Goal: Task Accomplishment & Management: Use online tool/utility

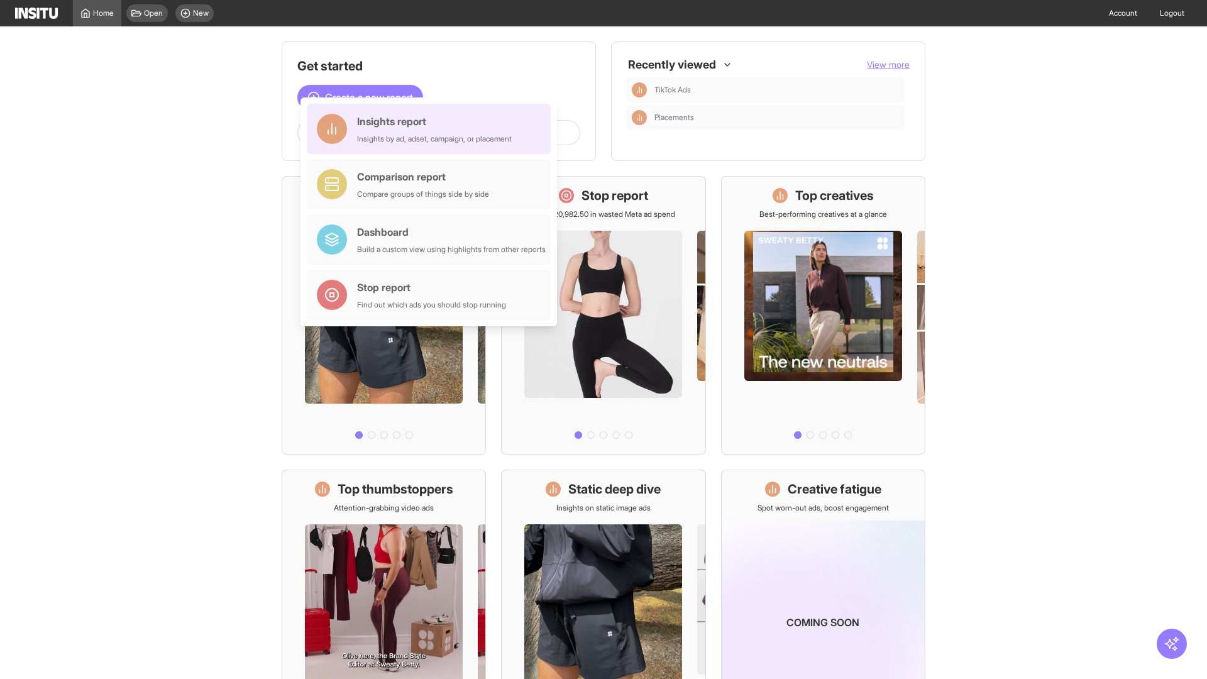
click at [432, 129] on div "Insights report Insights by ad, adset, campaign, or placement" at bounding box center [434, 129] width 155 height 30
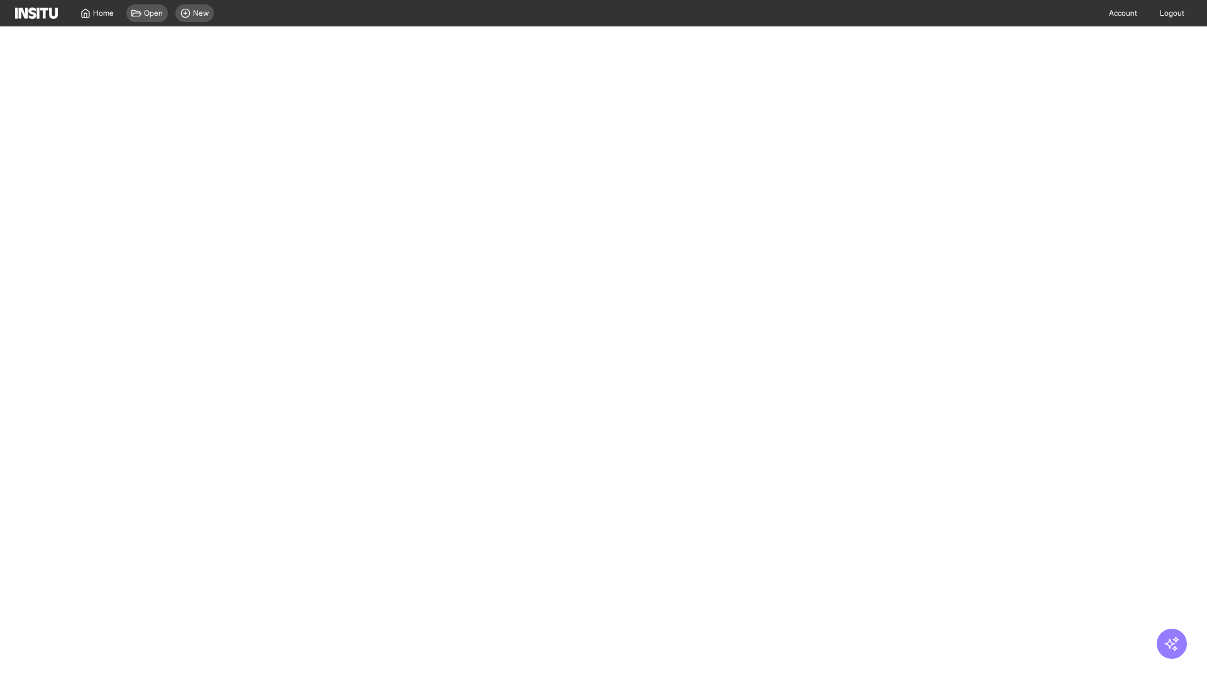
select select "**"
